Goal: Transaction & Acquisition: Purchase product/service

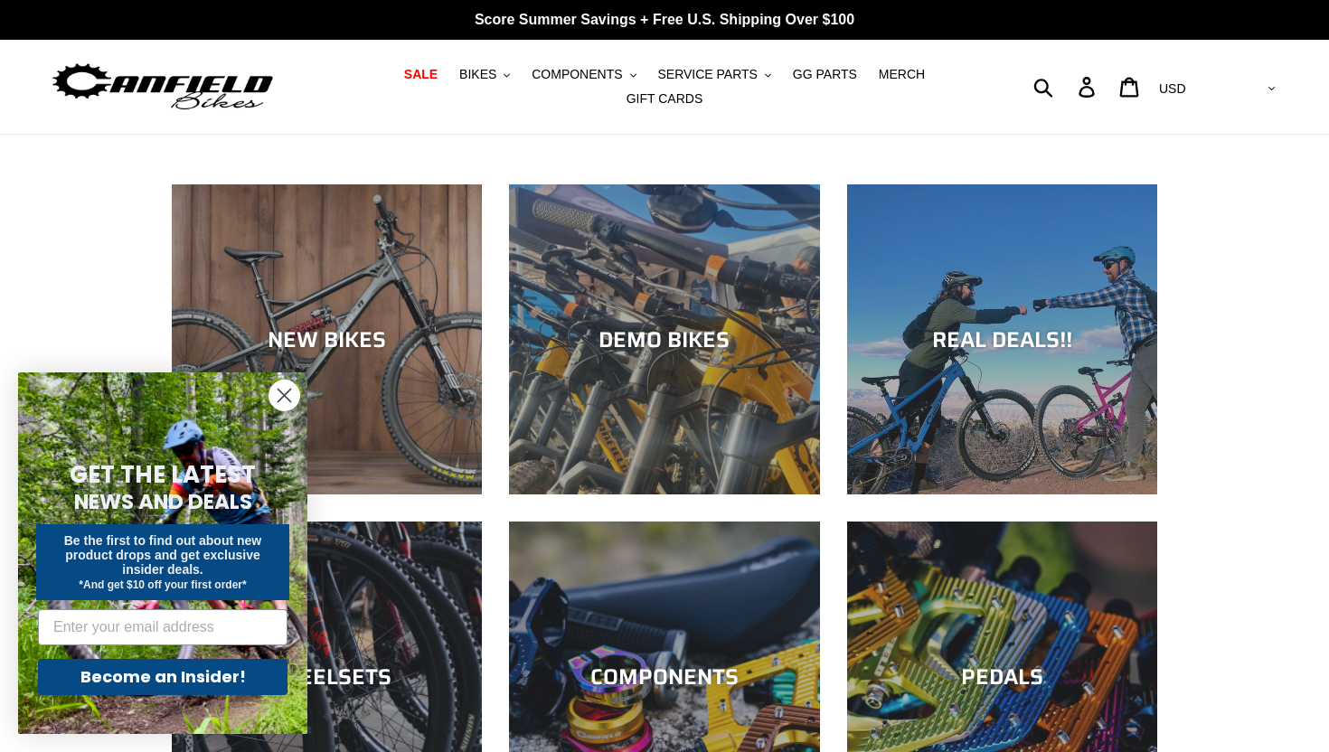
click at [292, 404] on circle "Close dialog" at bounding box center [284, 396] width 30 height 30
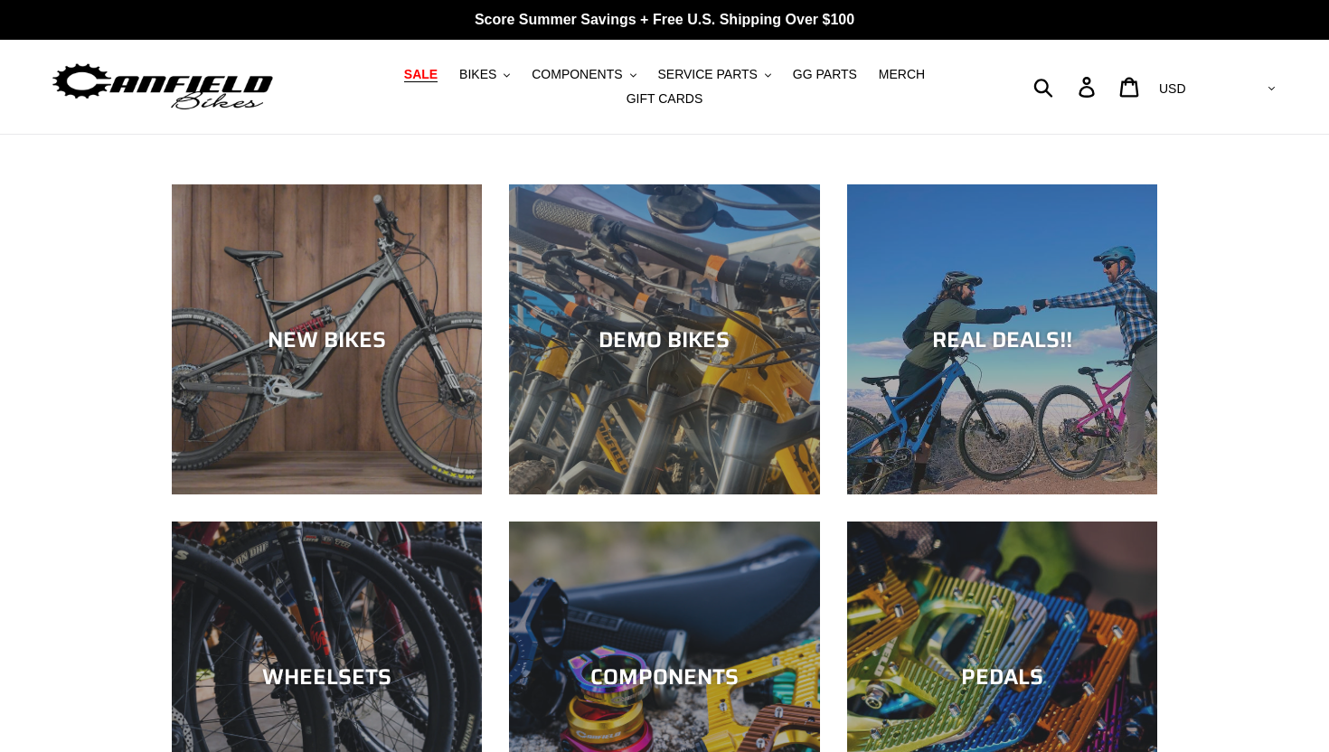
click at [420, 77] on span "SALE" at bounding box center [420, 74] width 33 height 15
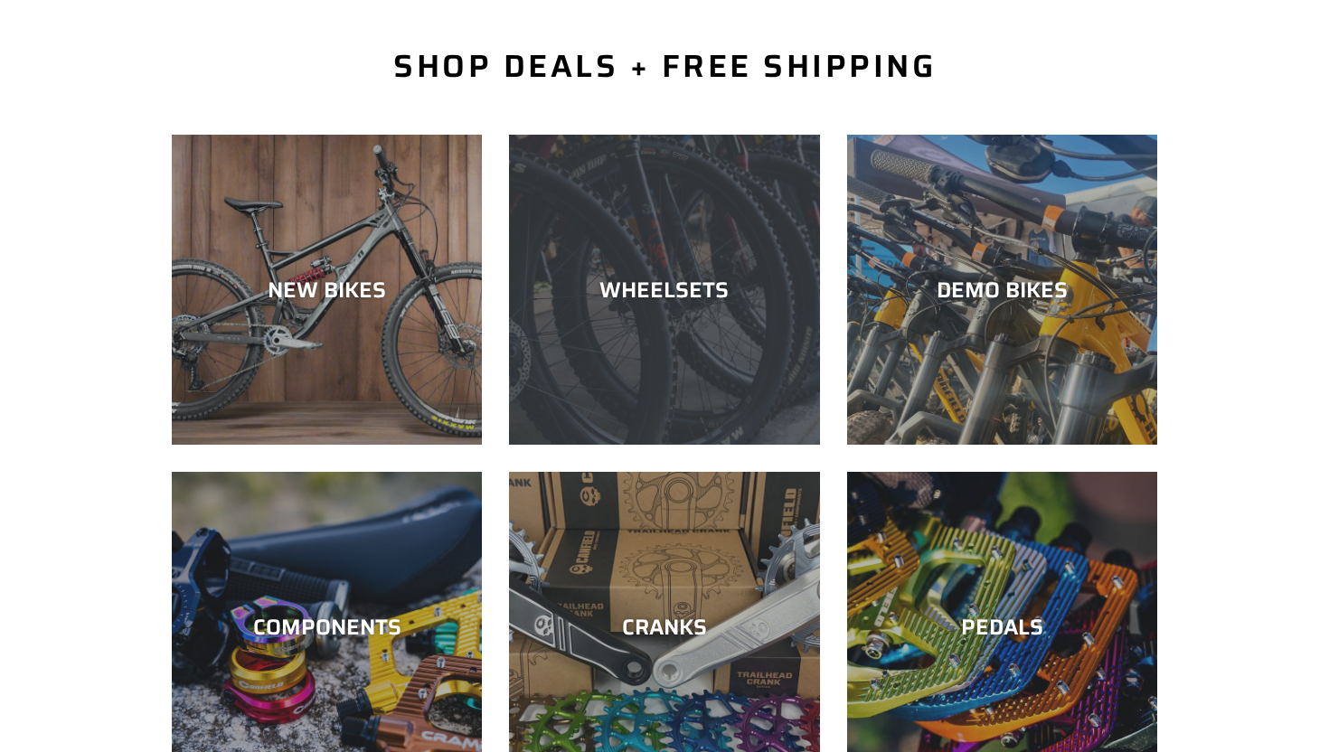
scroll to position [523, 0]
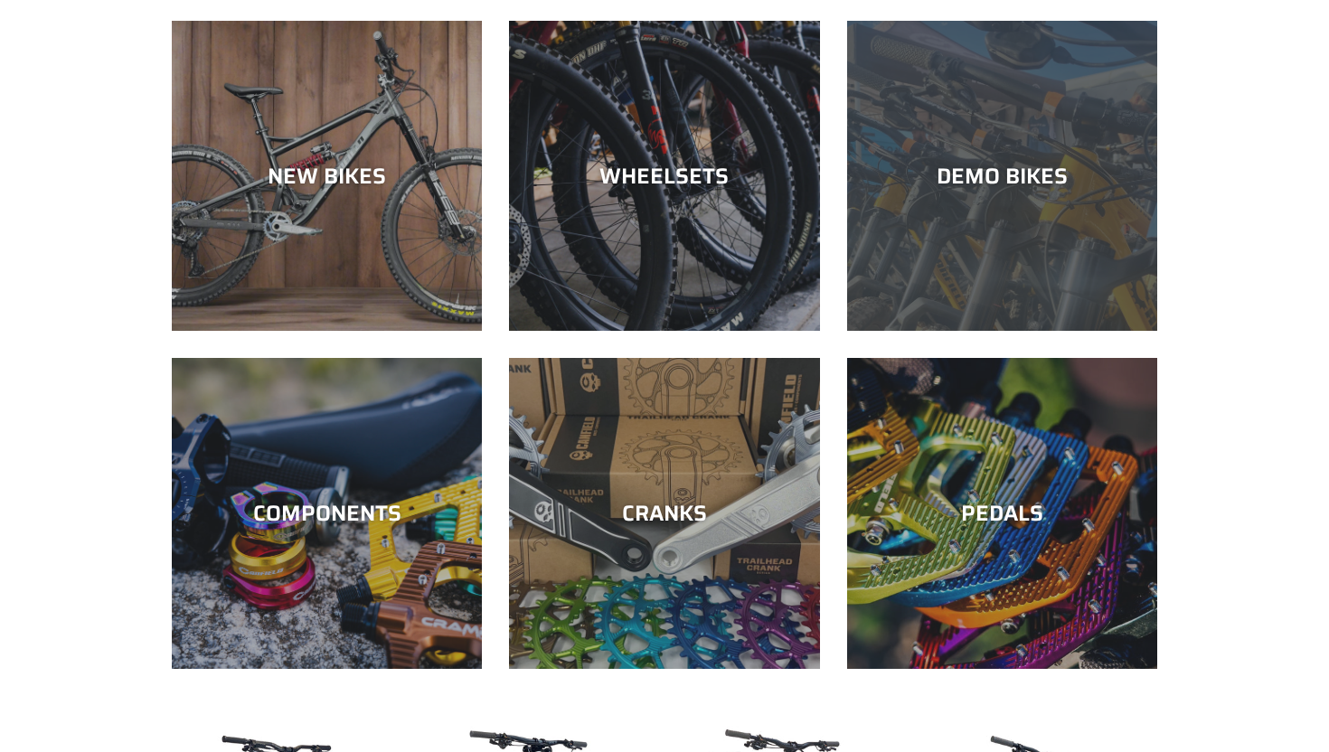
click at [1045, 331] on div "DEMO BIKES" at bounding box center [1002, 331] width 310 height 0
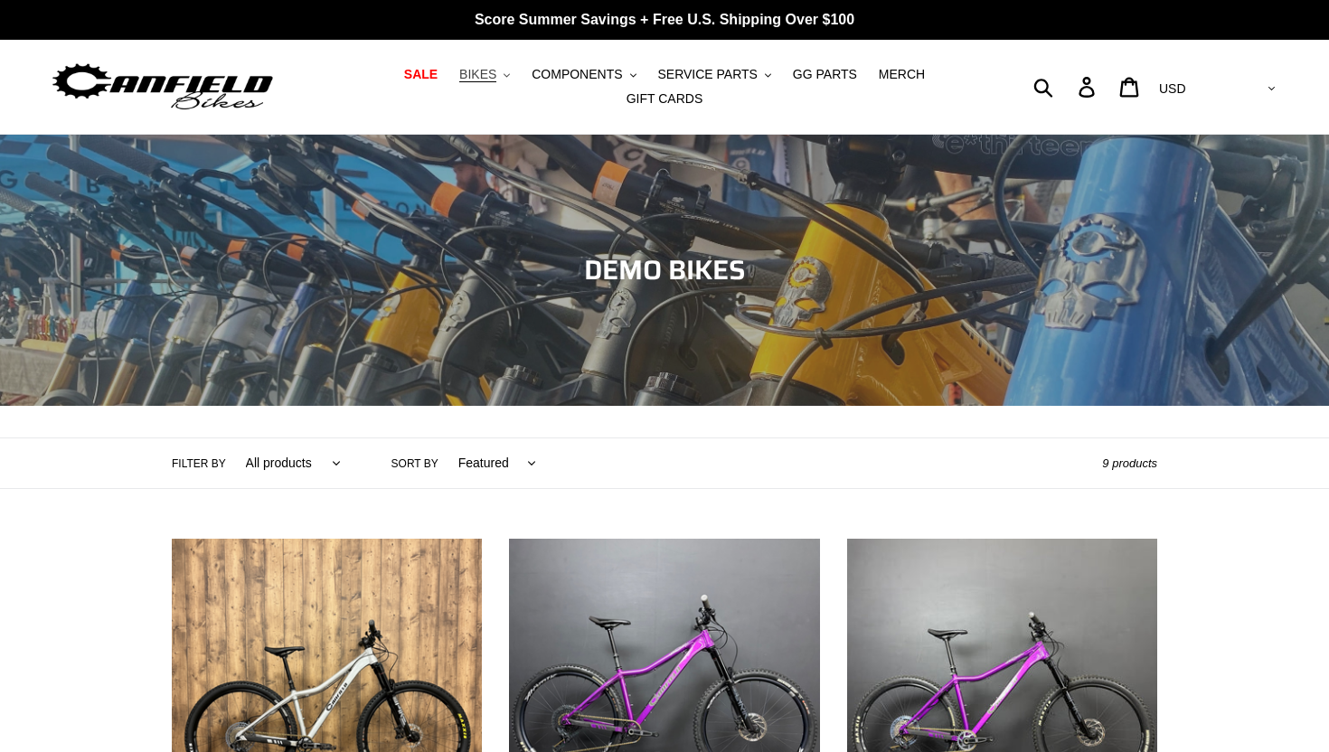
click at [505, 76] on button "BIKES .cls-1{fill:#231f20}" at bounding box center [484, 74] width 69 height 24
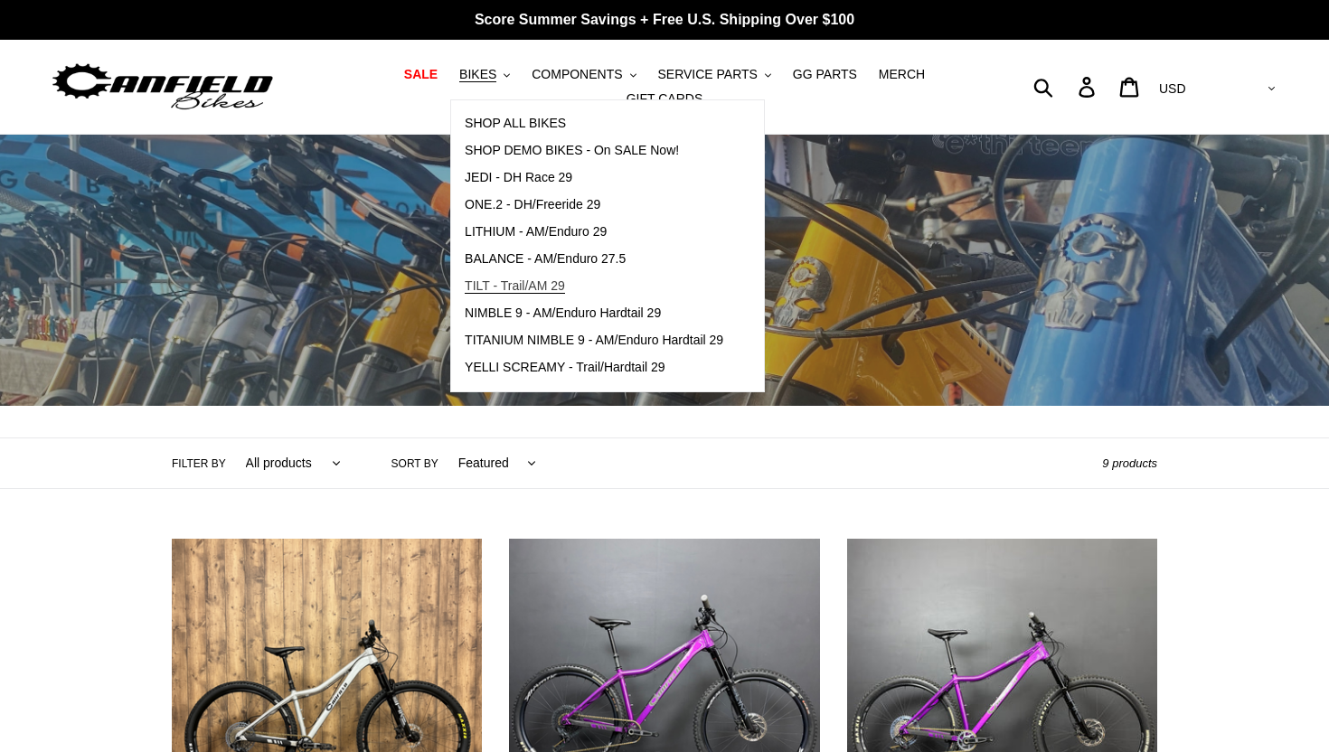
click at [537, 291] on span "TILT - Trail/AM 29" at bounding box center [515, 285] width 100 height 15
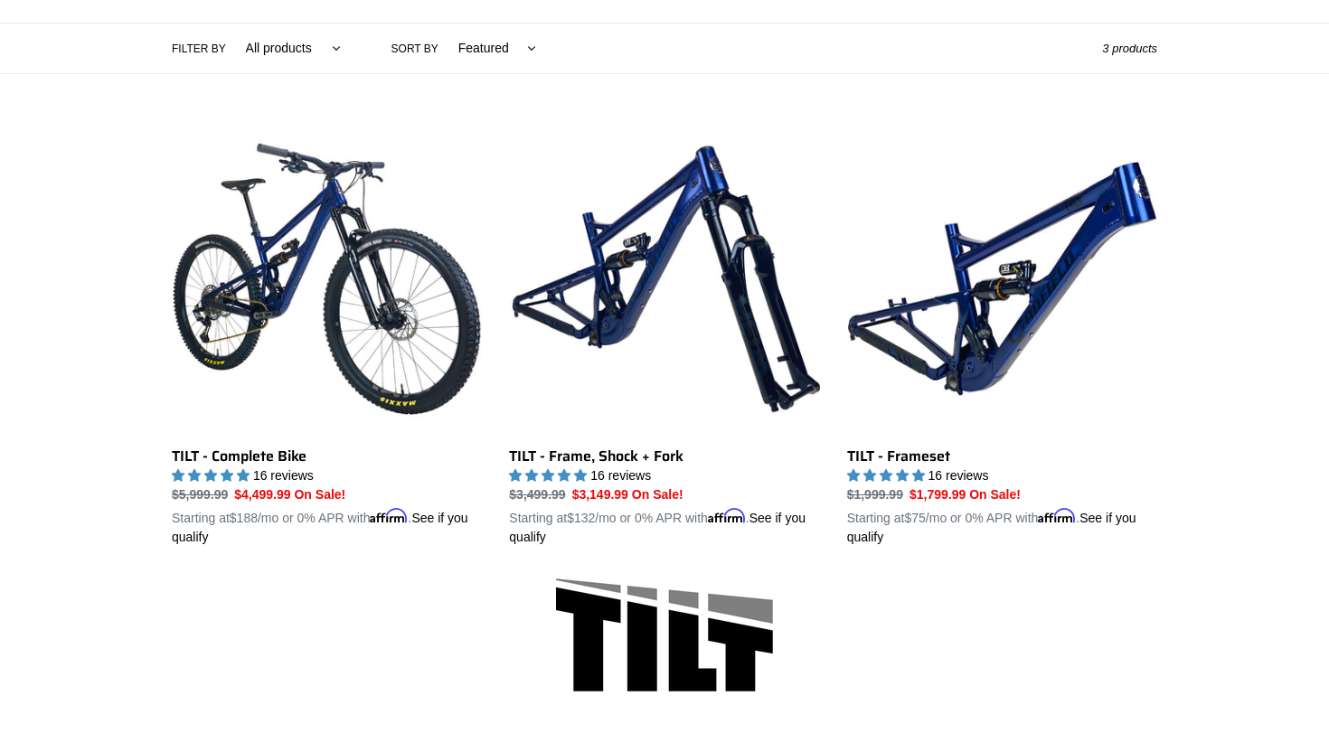
scroll to position [416, 0]
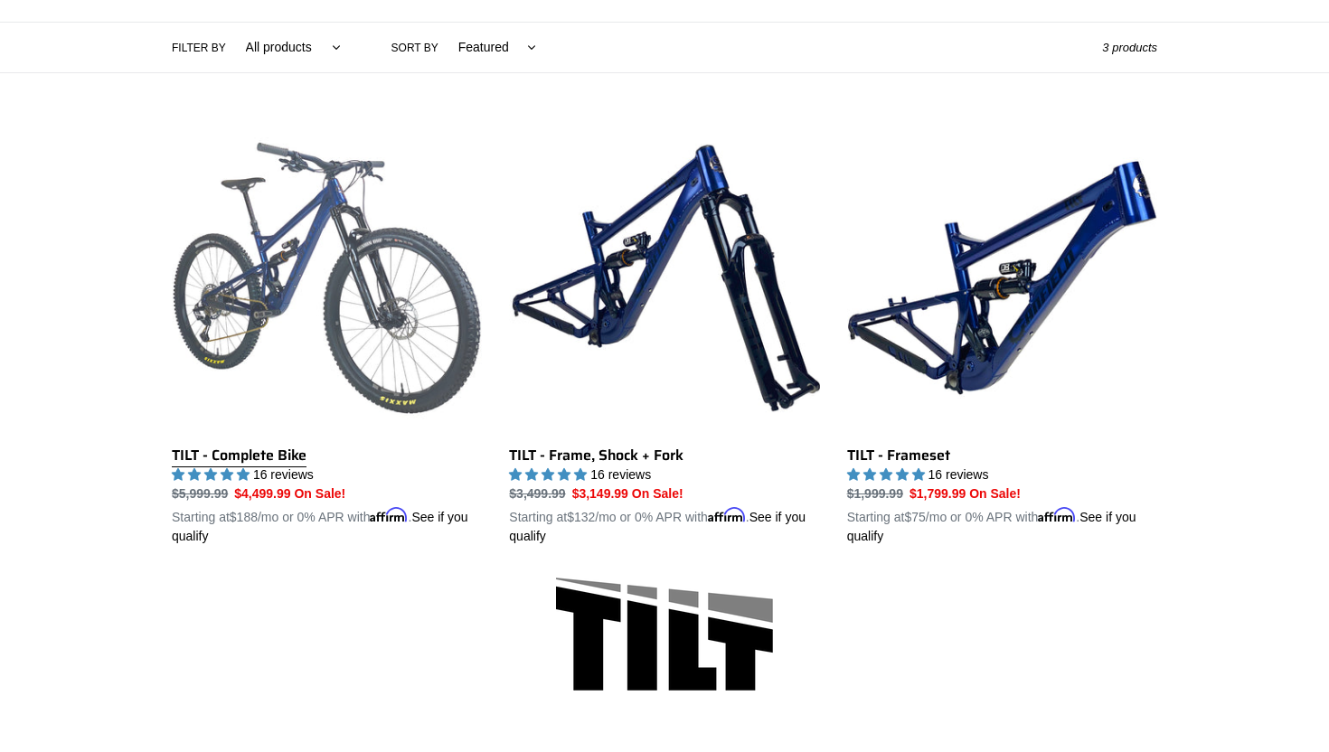
click at [288, 461] on link "TILT - Complete Bike" at bounding box center [327, 334] width 310 height 423
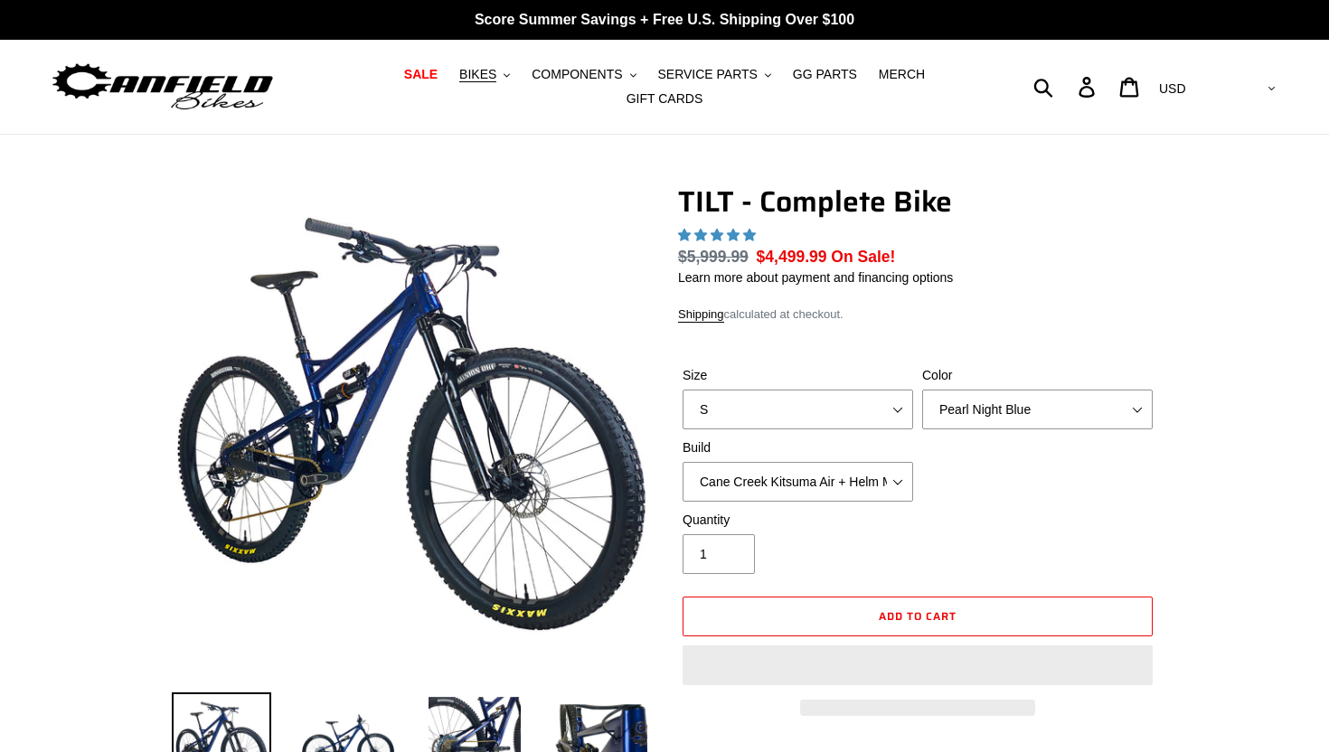
select select "highest-rating"
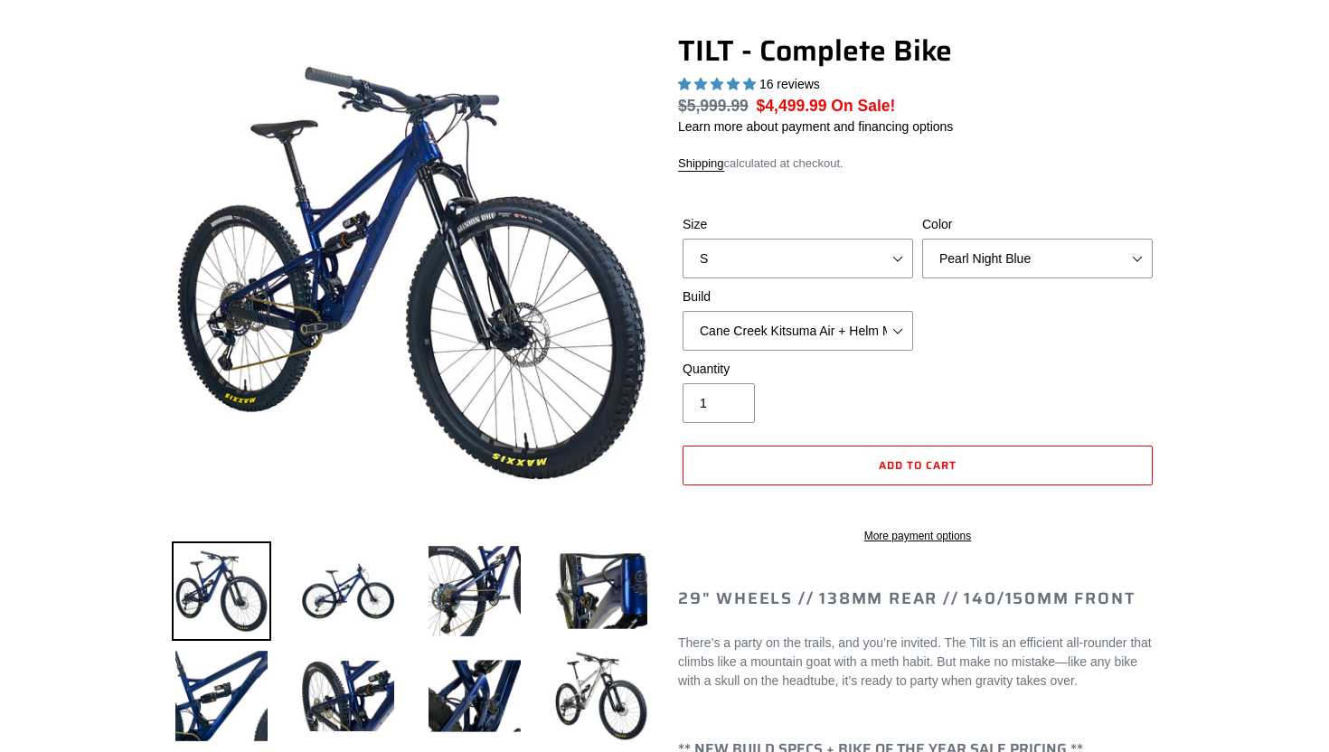
scroll to position [153, 0]
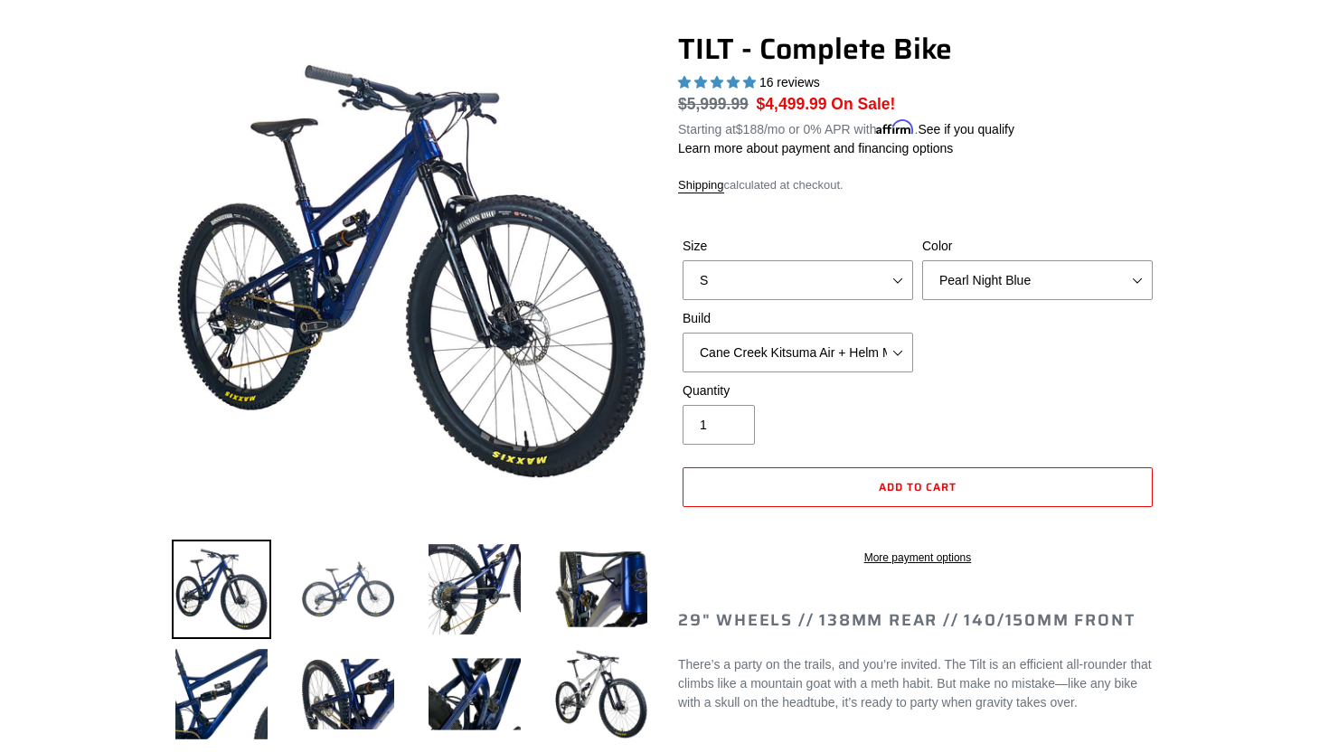
click at [318, 615] on img at bounding box center [347, 589] width 99 height 99
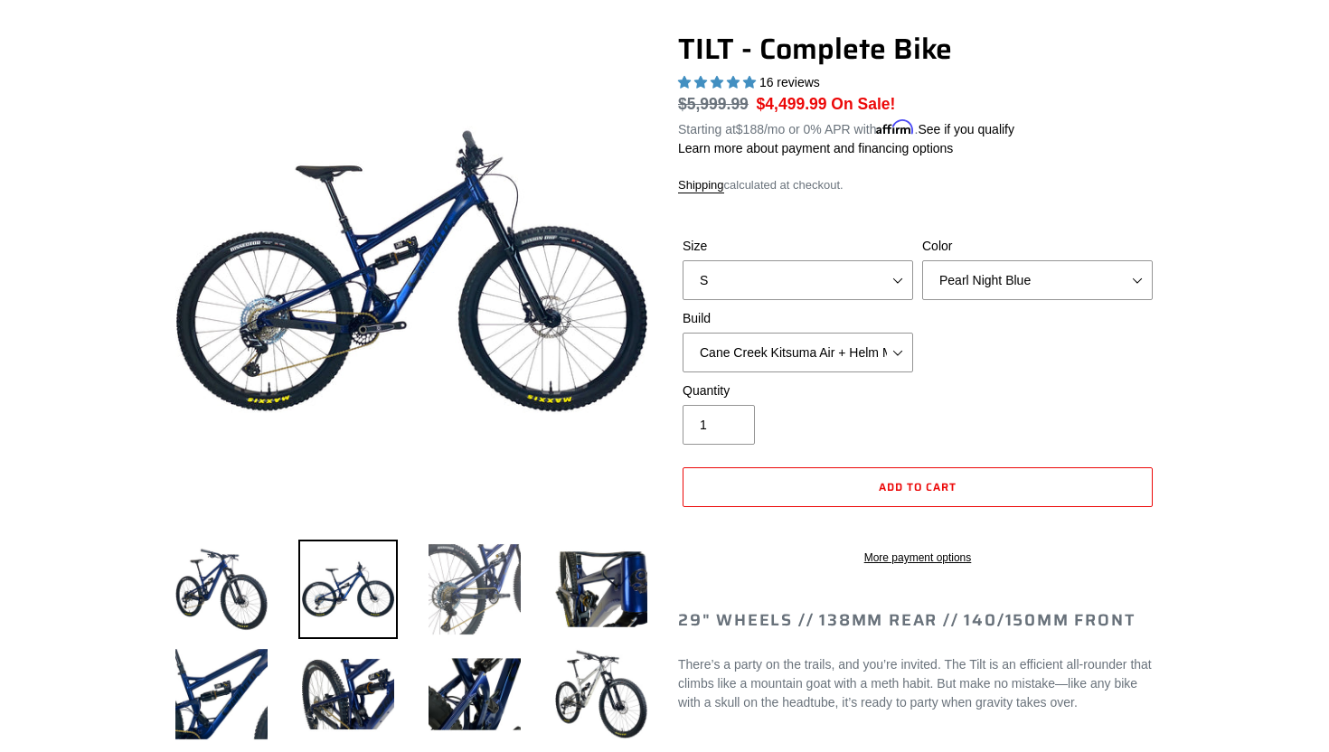
click at [490, 595] on img at bounding box center [474, 589] width 99 height 99
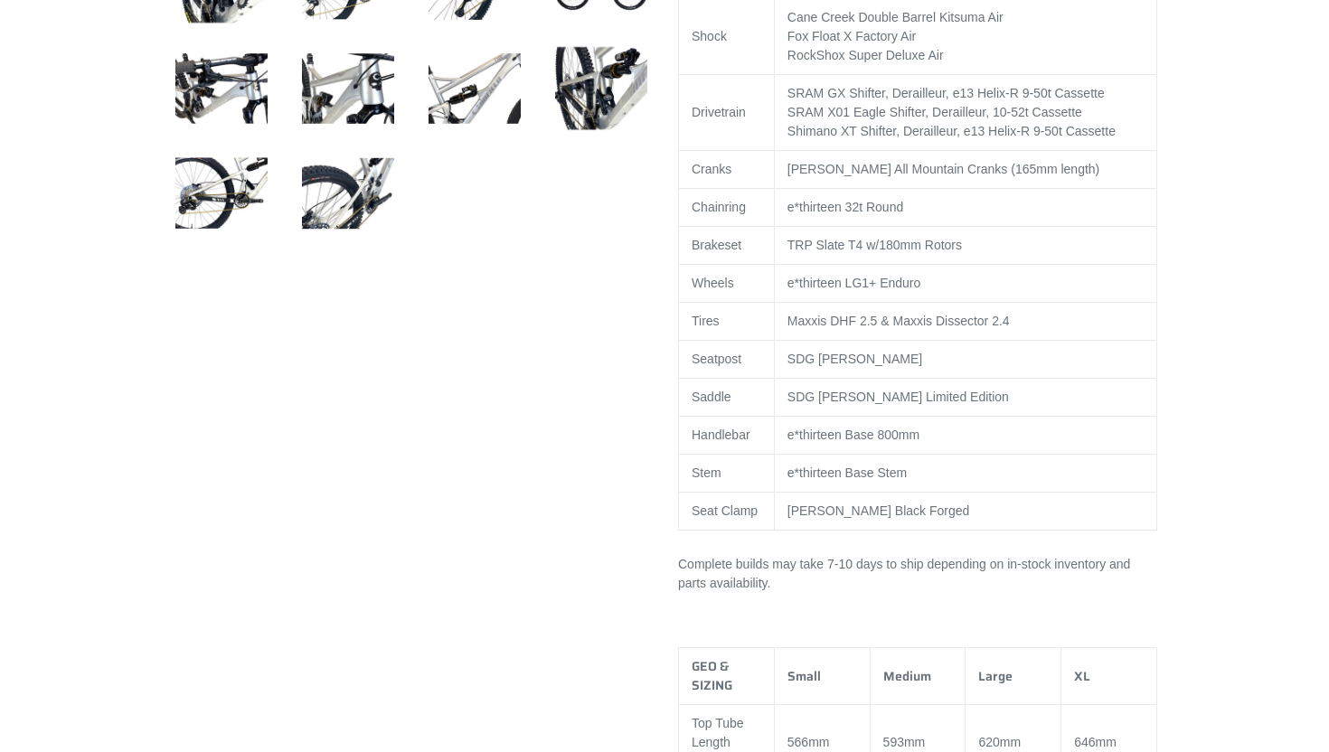
scroll to position [1075, 0]
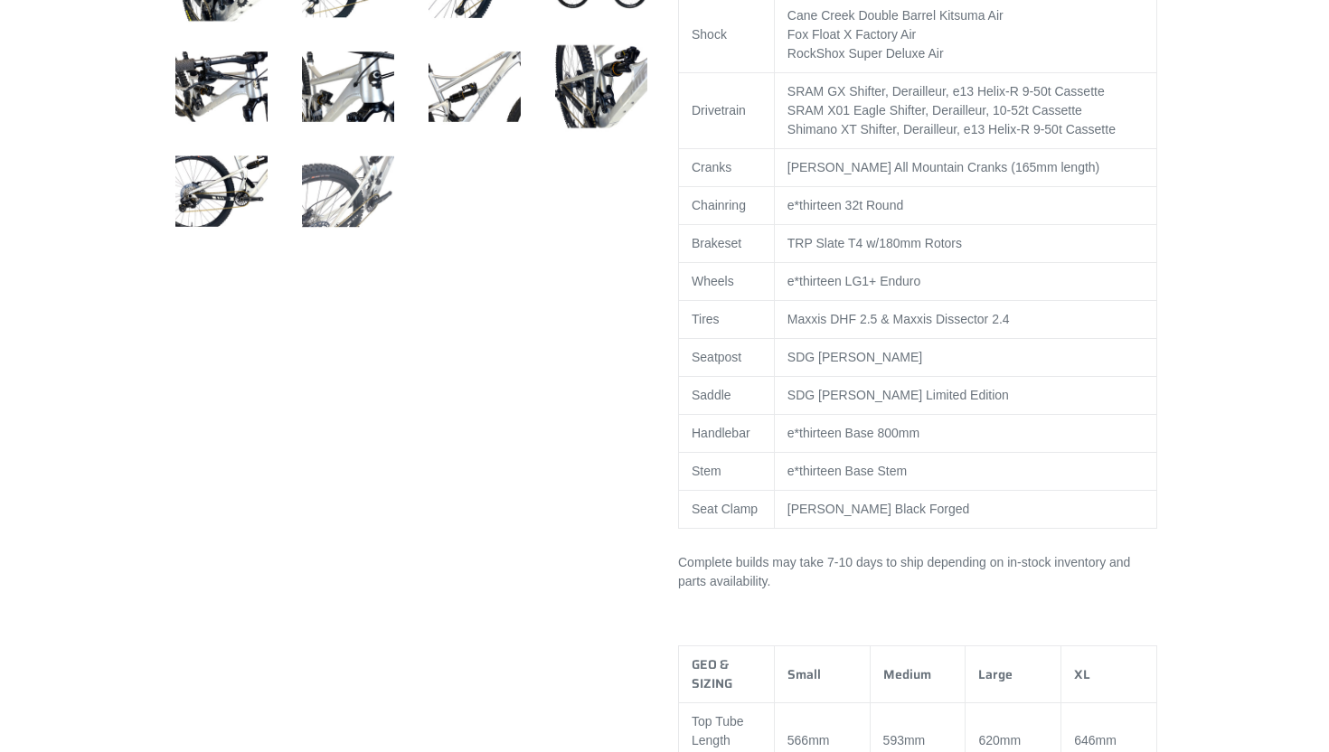
click at [344, 207] on img at bounding box center [347, 191] width 99 height 99
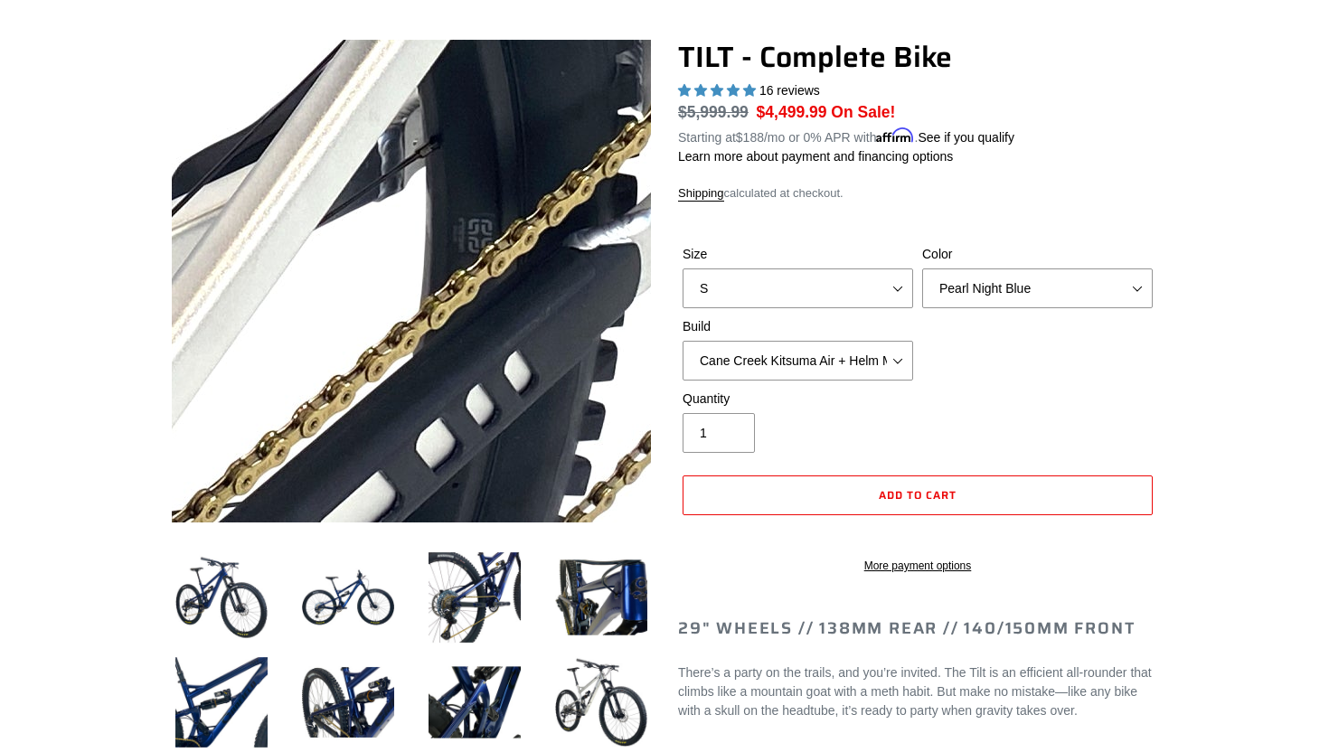
scroll to position [137, 0]
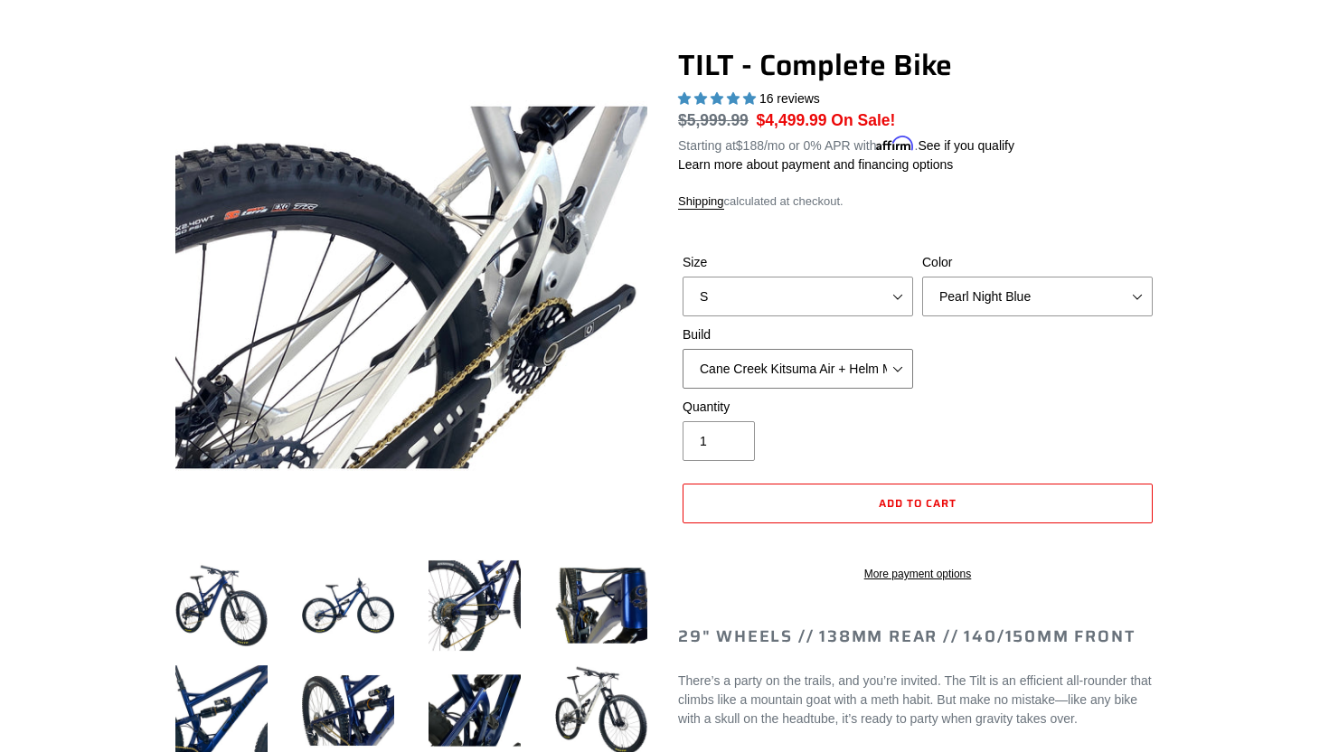
click at [890, 375] on select "Cane Creek Kitsuma Air + Helm MKII 140 + SRAM GX Cane Creek Kitsuma Air + Helm …" at bounding box center [798, 369] width 231 height 40
click at [901, 384] on select "Cane Creek Kitsuma Air + Helm MKII 140 + SRAM GX Cane Creek Kitsuma Air + Helm …" at bounding box center [798, 369] width 231 height 40
select select "Fox Float X + 36 SL Factory Grip X 140 + Shimano XT"
click at [683, 349] on select "Cane Creek Kitsuma Air + Helm MKII 140 + SRAM GX Cane Creek Kitsuma Air + Helm …" at bounding box center [798, 369] width 231 height 40
click at [1060, 432] on div "Quantity 1" at bounding box center [917, 434] width 479 height 72
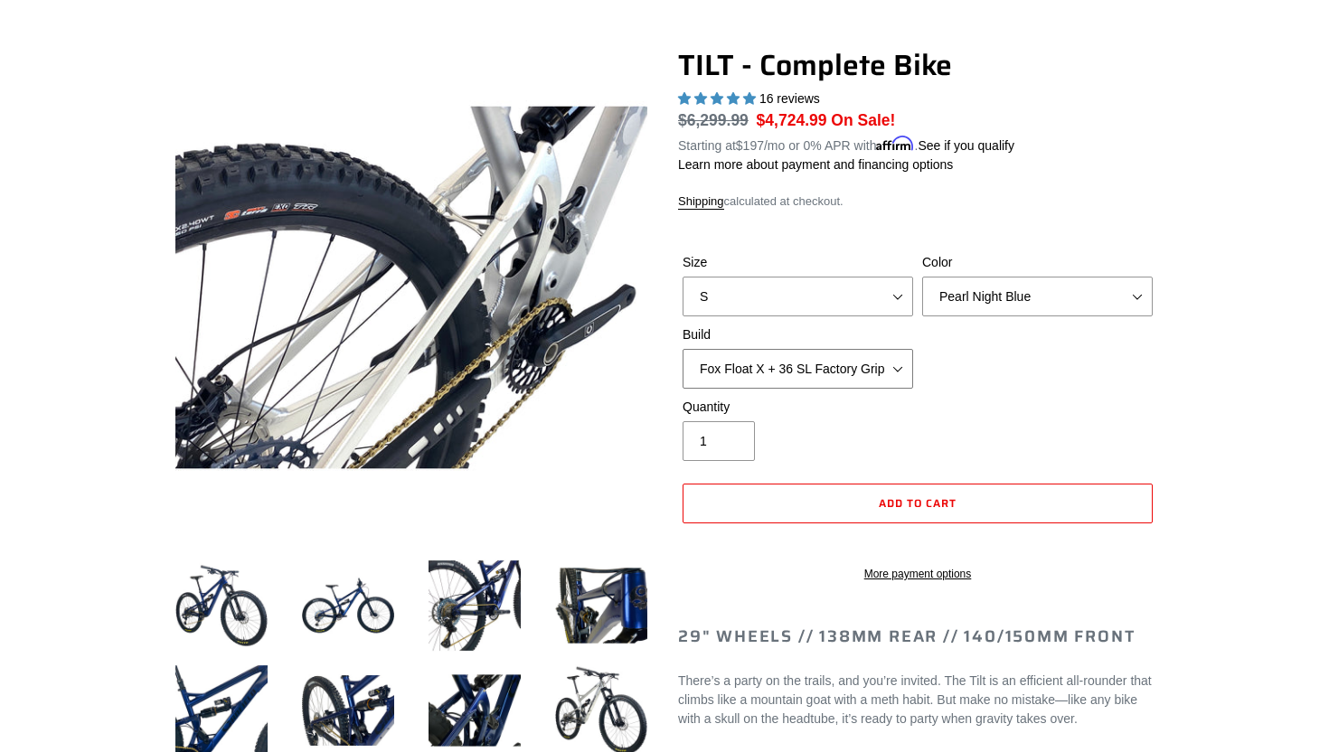
click at [890, 363] on select "Cane Creek Kitsuma Air + Helm MKII 140 + SRAM GX Cane Creek Kitsuma Air + Helm …" at bounding box center [798, 369] width 231 height 40
click at [683, 349] on select "Cane Creek Kitsuma Air + Helm MKII 140 + SRAM GX Cane Creek Kitsuma Air + Helm …" at bounding box center [798, 369] width 231 height 40
click at [993, 408] on div "Quantity 1" at bounding box center [917, 434] width 479 height 72
click at [974, 290] on select "Pearl Night Blue Stealth Silver Raw" at bounding box center [1037, 297] width 231 height 40
click at [922, 277] on select "Pearl Night Blue Stealth Silver Raw" at bounding box center [1037, 297] width 231 height 40
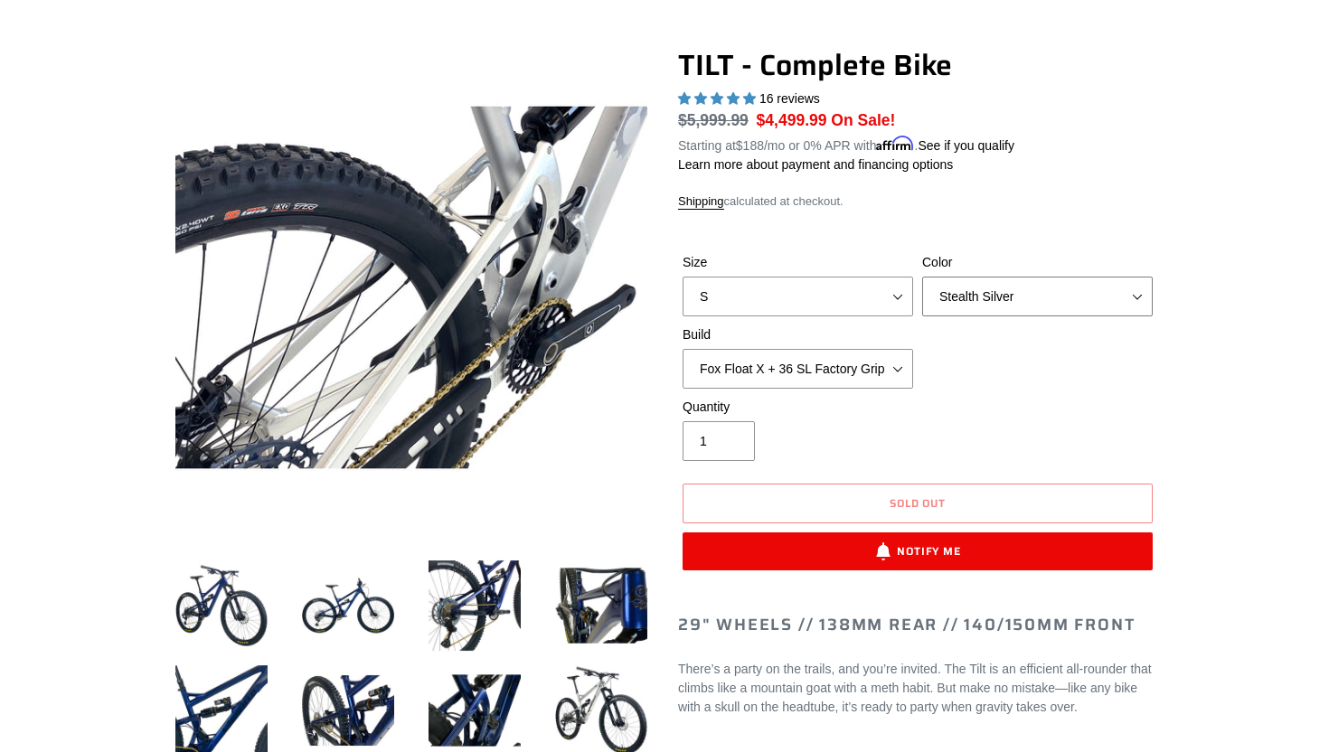
click at [967, 307] on select "Pearl Night Blue Stealth Silver Raw" at bounding box center [1037, 297] width 231 height 40
select select "Raw"
click at [922, 277] on select "Pearl Night Blue Stealth Silver Raw" at bounding box center [1037, 297] width 231 height 40
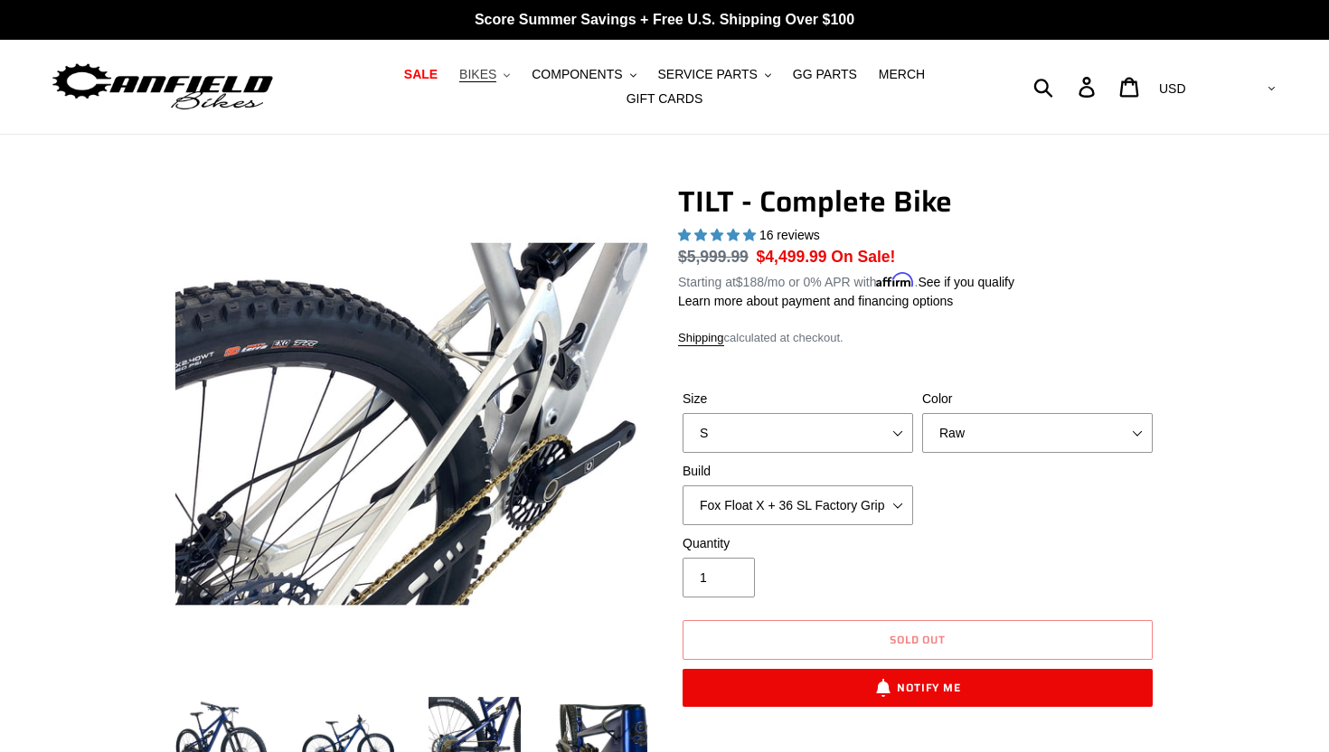
click at [507, 71] on button "BIKES .cls-1{fill:#231f20}" at bounding box center [484, 74] width 69 height 24
click at [635, 64] on button "COMPONENTS .cls-1{fill:#231f20}" at bounding box center [584, 74] width 122 height 24
